Goal: Task Accomplishment & Management: Manage account settings

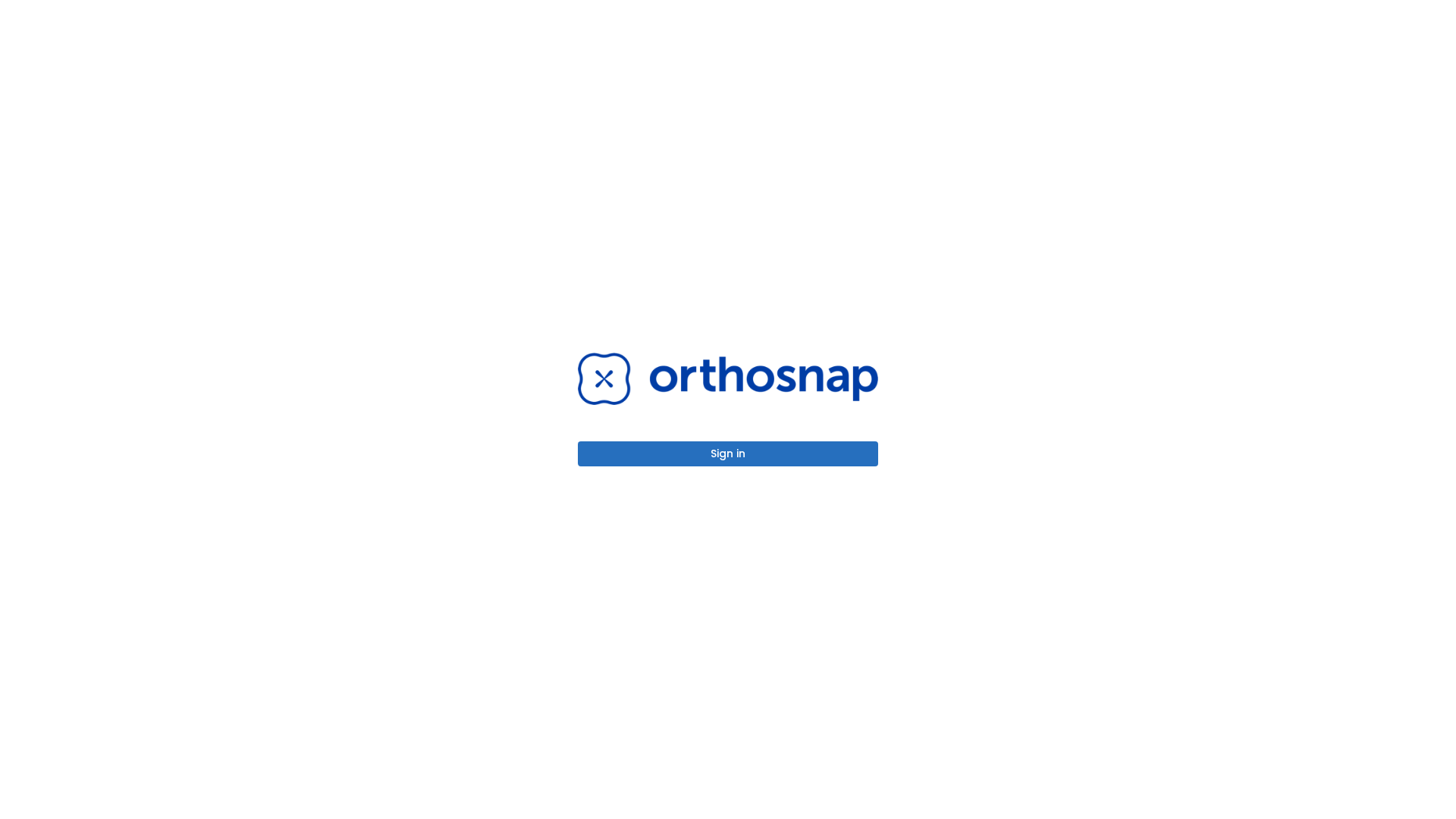
click at [728, 453] on button "Sign in" at bounding box center [728, 454] width 300 height 25
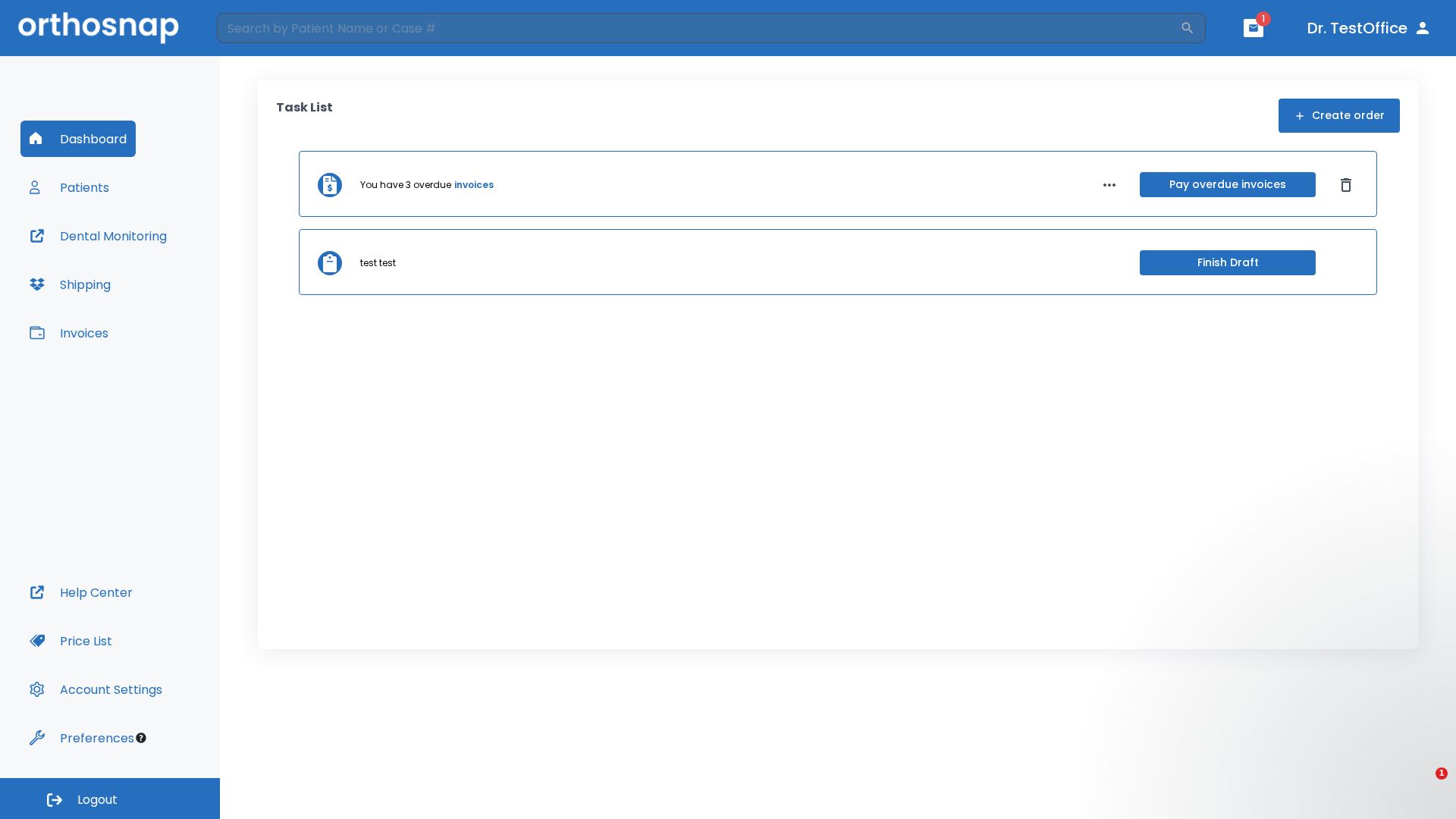
click at [110, 798] on span "Logout" at bounding box center [98, 800] width 40 height 17
